Goal: Transaction & Acquisition: Purchase product/service

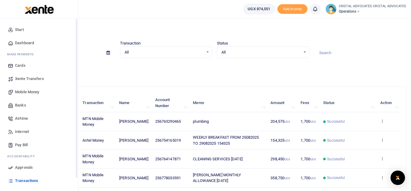
click at [30, 92] on span "Mobile Money" at bounding box center [27, 92] width 24 height 6
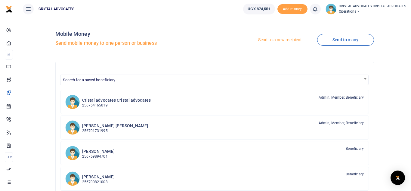
click at [288, 40] on link "Send to a new recipient" at bounding box center [277, 40] width 78 height 11
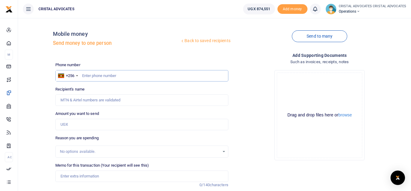
click at [115, 75] on input "text" at bounding box center [141, 75] width 173 height 11
type input "0"
type input "780458527"
type input "Trevor Stephen Ssebugenyi"
type input "780458527"
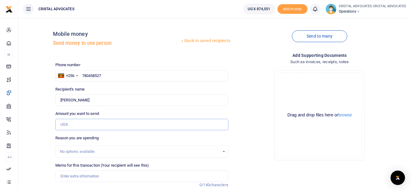
click at [81, 124] on input "Amount you want to send" at bounding box center [141, 124] width 173 height 11
type input "510,000"
click at [89, 175] on input "Memo for this transaction (Your recipient will see this)" at bounding box center [141, 175] width 173 height 11
paste input "OCIITI LABOKE ANDREW VS DENYS NV UGANDA & ANOR - CA/043/2025"
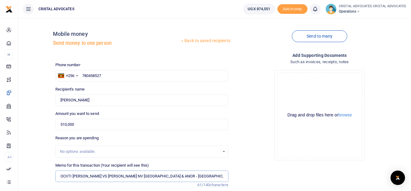
click at [161, 178] on input "OCIITI LABOKE ANDREW VS DENYS NV UGANDA & ANOR - CA/043/2025" at bounding box center [141, 175] width 173 height 11
click at [151, 177] on input "OCIITI LABOKE ANDREW VS DENYS NV UGANDA & ANOR CA/043/2025" at bounding box center [141, 175] width 173 height 11
click at [173, 177] on input "OCIITI LABOKE ANDREW VS DENYS NV UGANDA and ANOR CA/043/2025" at bounding box center [141, 175] width 173 height 11
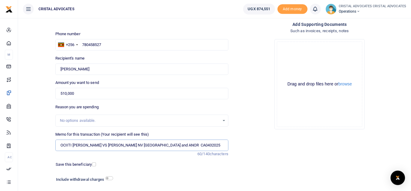
scroll to position [69, 0]
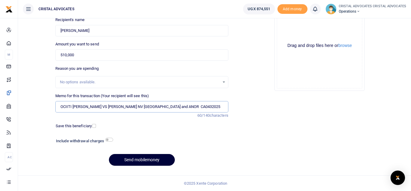
type input "OCIITI LABOKE ANDREW VS DENYS NV UGANDA and ANOR CA0432025"
click at [144, 157] on button "Send mobilemoney" at bounding box center [142, 160] width 66 height 12
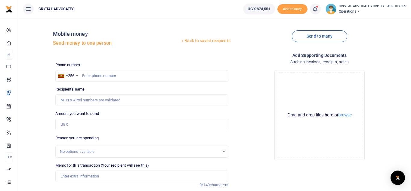
click at [317, 9] on icon at bounding box center [315, 9] width 6 height 7
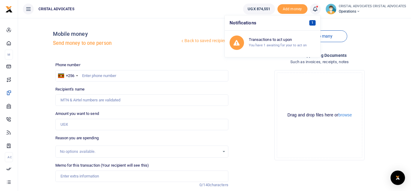
click at [313, 23] on span "1" at bounding box center [312, 22] width 6 height 5
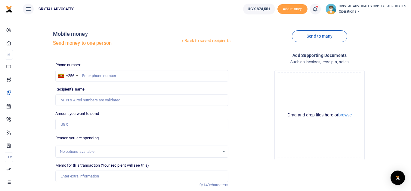
click at [318, 9] on icon at bounding box center [315, 9] width 6 height 7
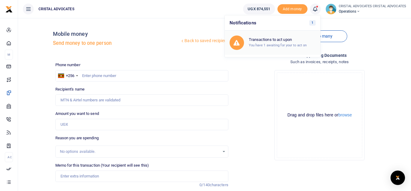
click at [279, 43] on div "Transactions to act upon You have 1 awaiting for your to act on" at bounding box center [282, 42] width 67 height 11
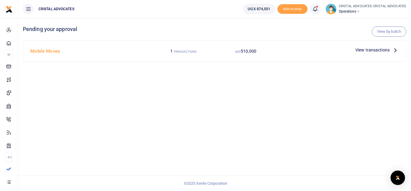
click at [360, 50] on span "View transactions" at bounding box center [372, 50] width 34 height 7
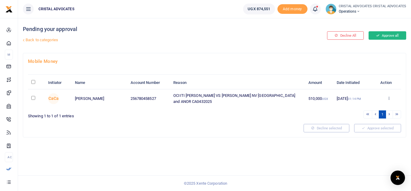
click at [388, 35] on button "Approve all" at bounding box center [387, 35] width 38 height 8
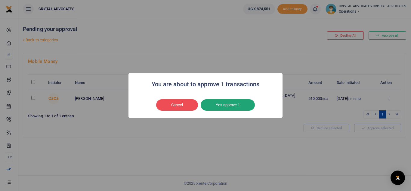
click at [228, 104] on button "Yes approve 1" at bounding box center [228, 104] width 54 height 11
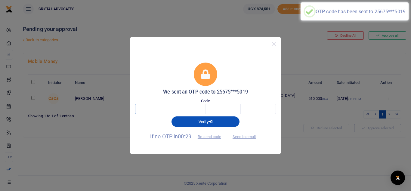
click at [158, 108] on input "text" at bounding box center [152, 109] width 35 height 10
drag, startPoint x: 195, startPoint y: 42, endPoint x: 159, endPoint y: 61, distance: 40.8
click at [159, 61] on div "We sent an OTP code to 25675***5019 Code Verify If no OTP in 00:26 Re-send code…" at bounding box center [205, 95] width 150 height 117
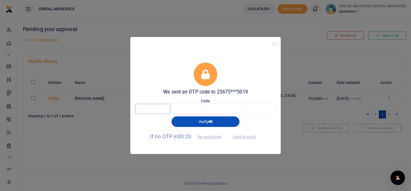
click at [154, 111] on input "text" at bounding box center [152, 109] width 35 height 10
type input "9"
type input "8"
type input "0"
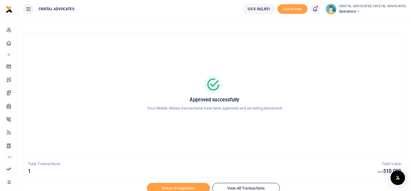
click at [34, 165] on p "Total Transactions" at bounding box center [202, 164] width 349 height 6
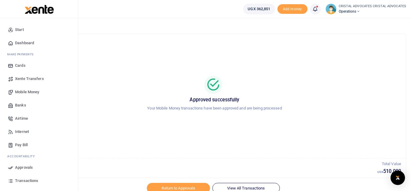
click at [27, 180] on span "Transactions" at bounding box center [26, 181] width 23 height 6
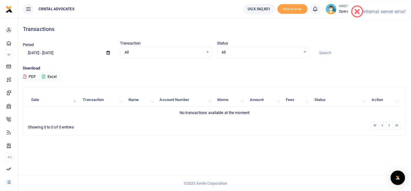
click at [217, 170] on div "Transactions Period 08/03/2025 - 09/01/2025 Transaction All Select an option...…" at bounding box center [214, 104] width 393 height 173
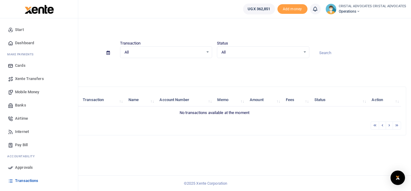
click at [28, 181] on span "Transactions" at bounding box center [26, 181] width 23 height 6
